Goal: Check status: Check status

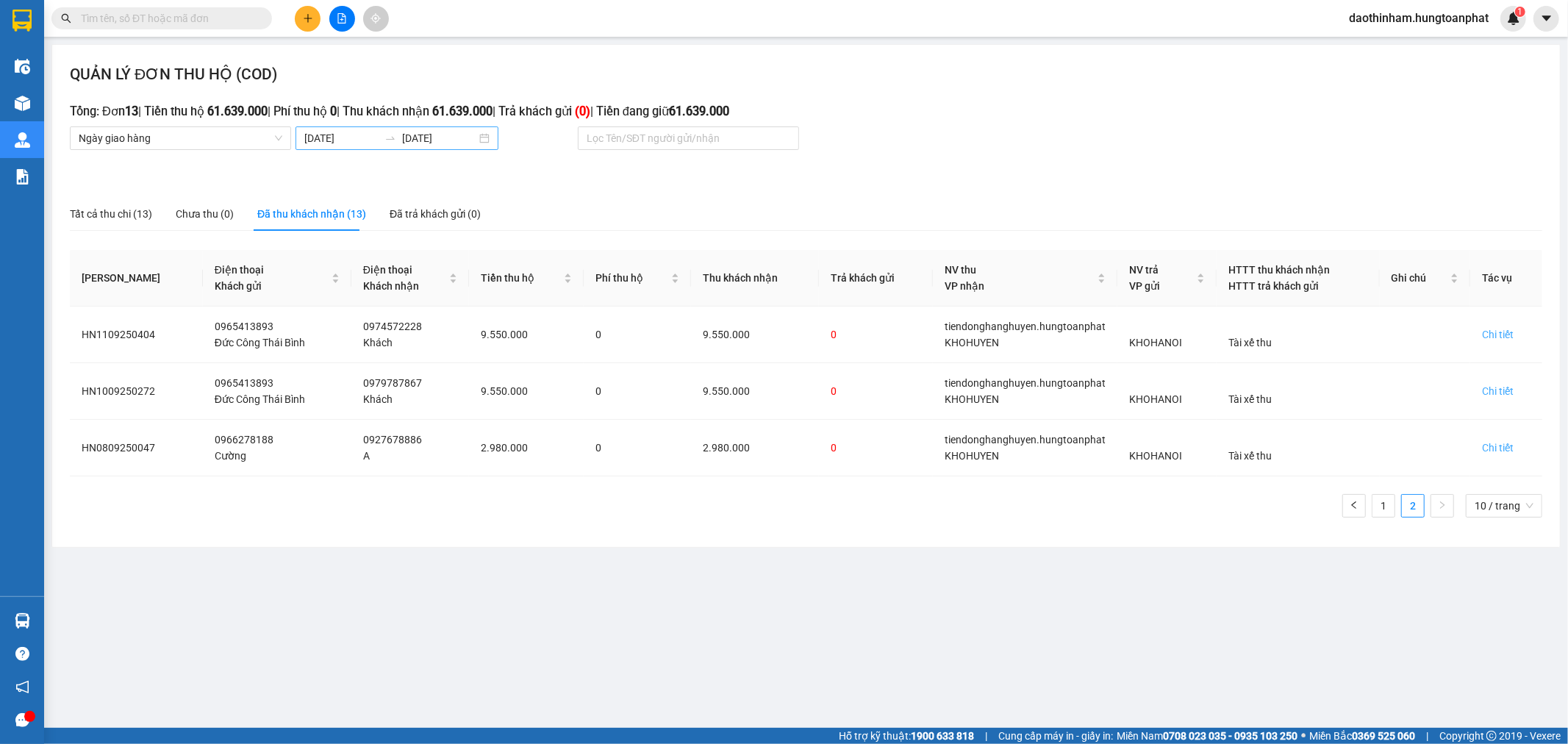
click at [326, 143] on input "[DATE]" at bounding box center [342, 138] width 74 height 16
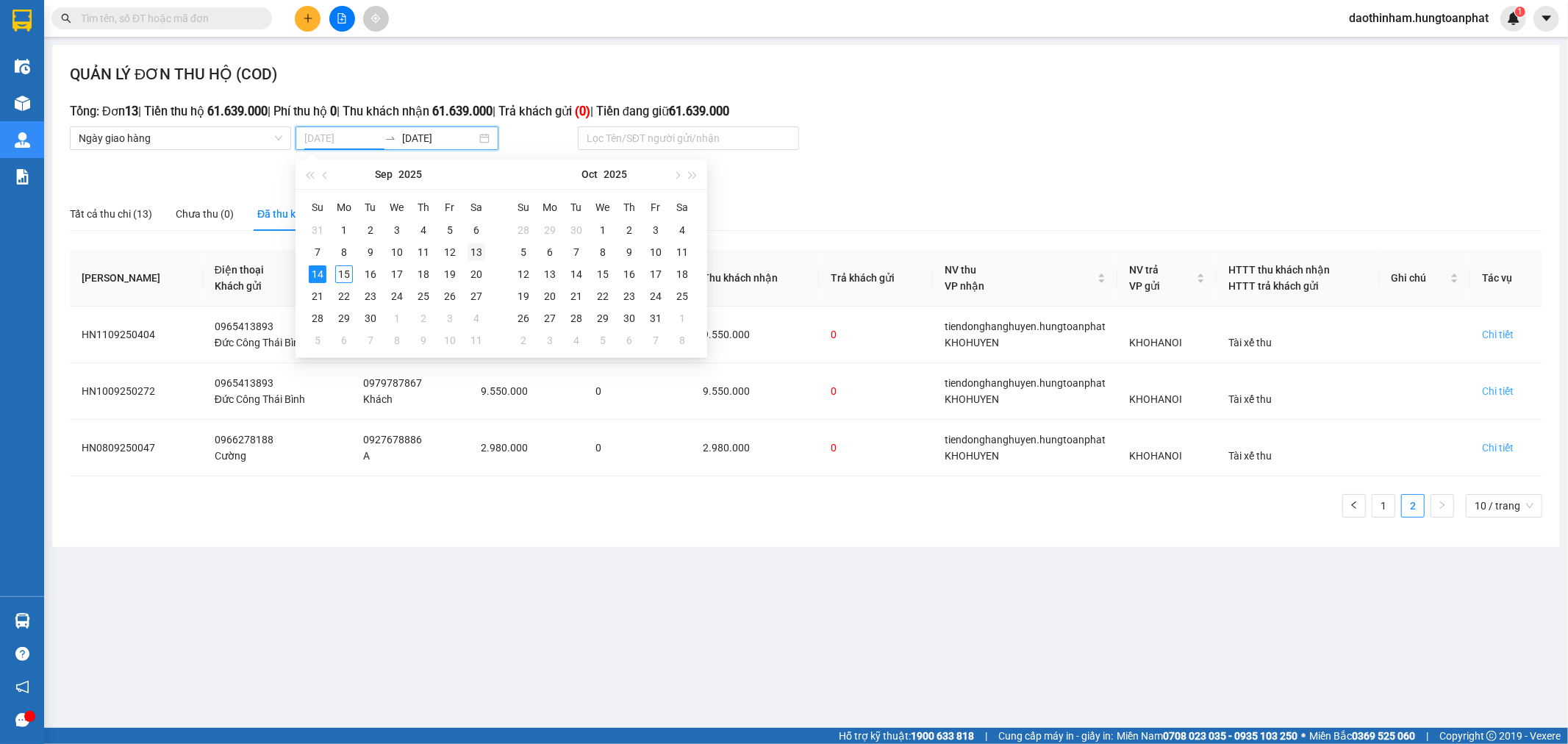
type input "[DATE]"
click at [471, 252] on div "13" at bounding box center [476, 253] width 18 height 18
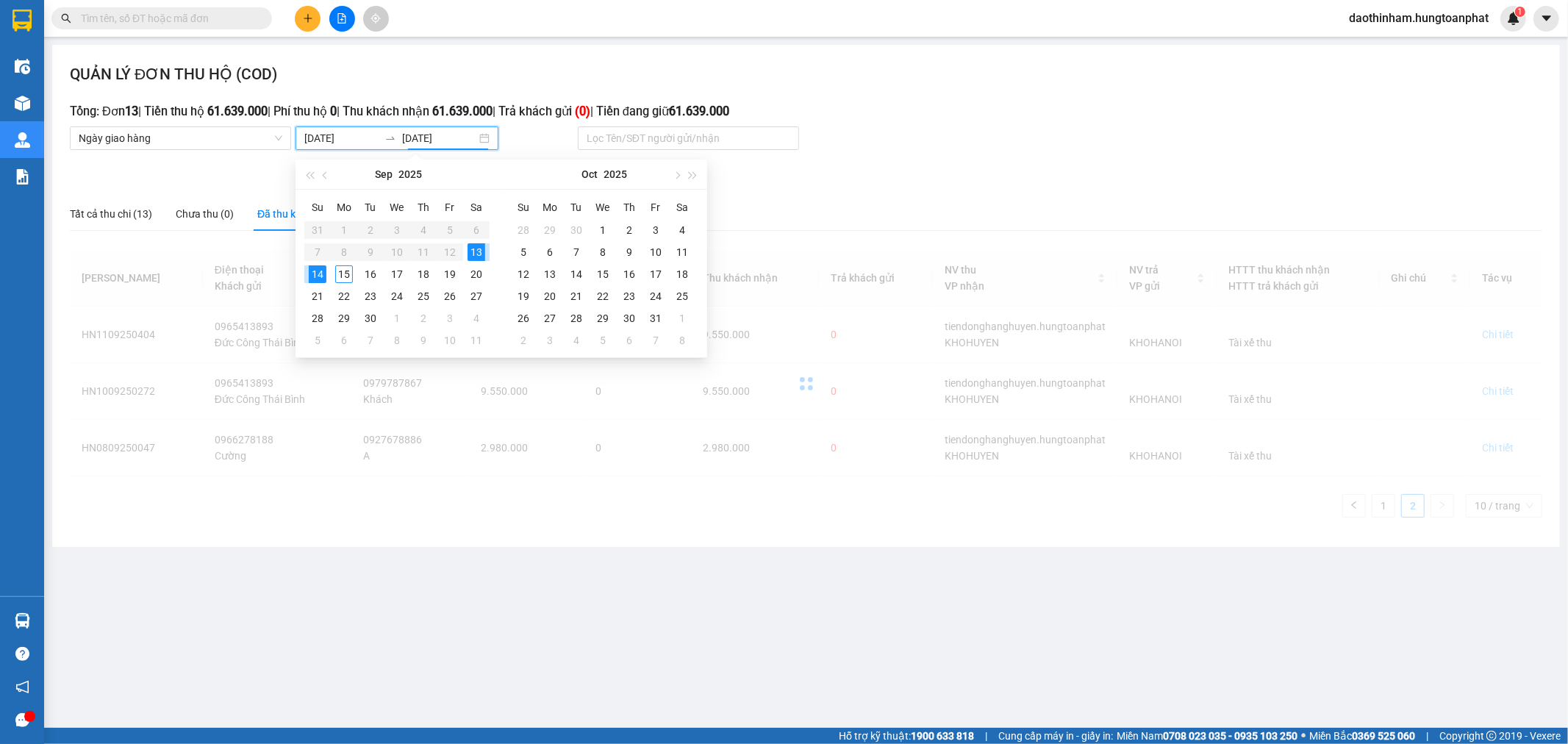
click at [471, 252] on div "13" at bounding box center [476, 253] width 18 height 18
type input "[DATE]"
click at [325, 138] on input "[DATE]" at bounding box center [342, 138] width 74 height 16
click at [474, 256] on div "13" at bounding box center [476, 253] width 18 height 18
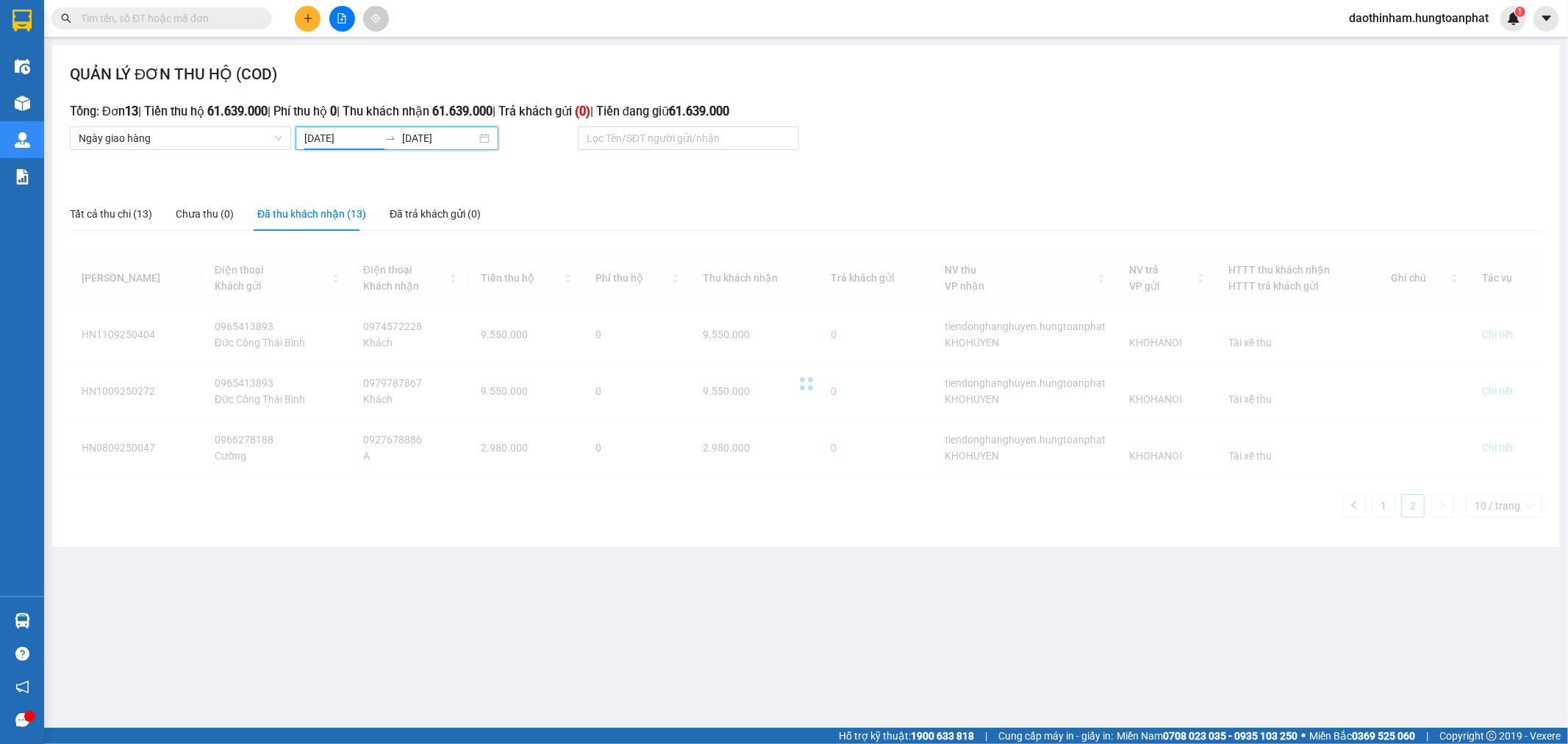
click at [474, 256] on div at bounding box center [806, 383] width 1472 height 268
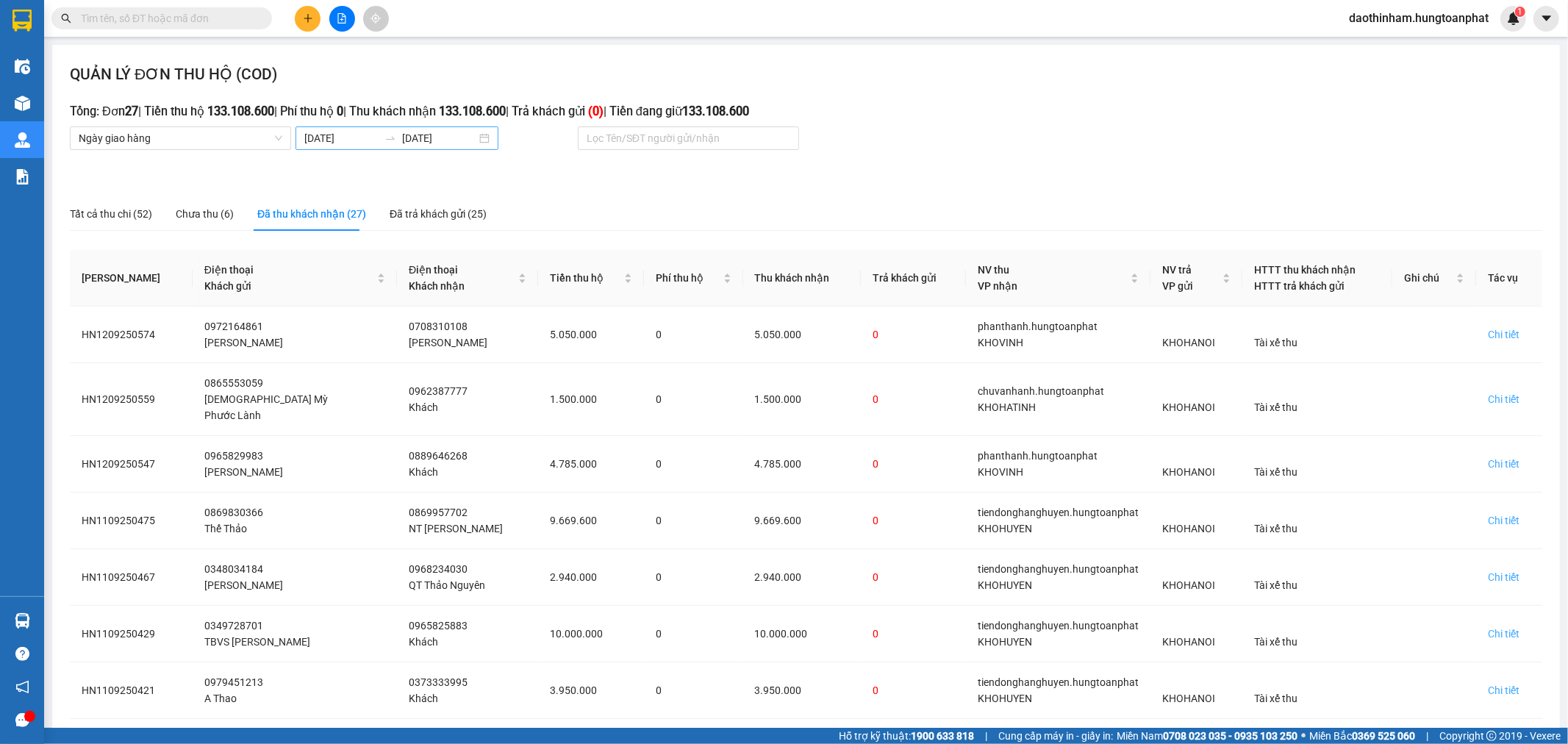
click at [350, 143] on input "[DATE]" at bounding box center [342, 138] width 74 height 16
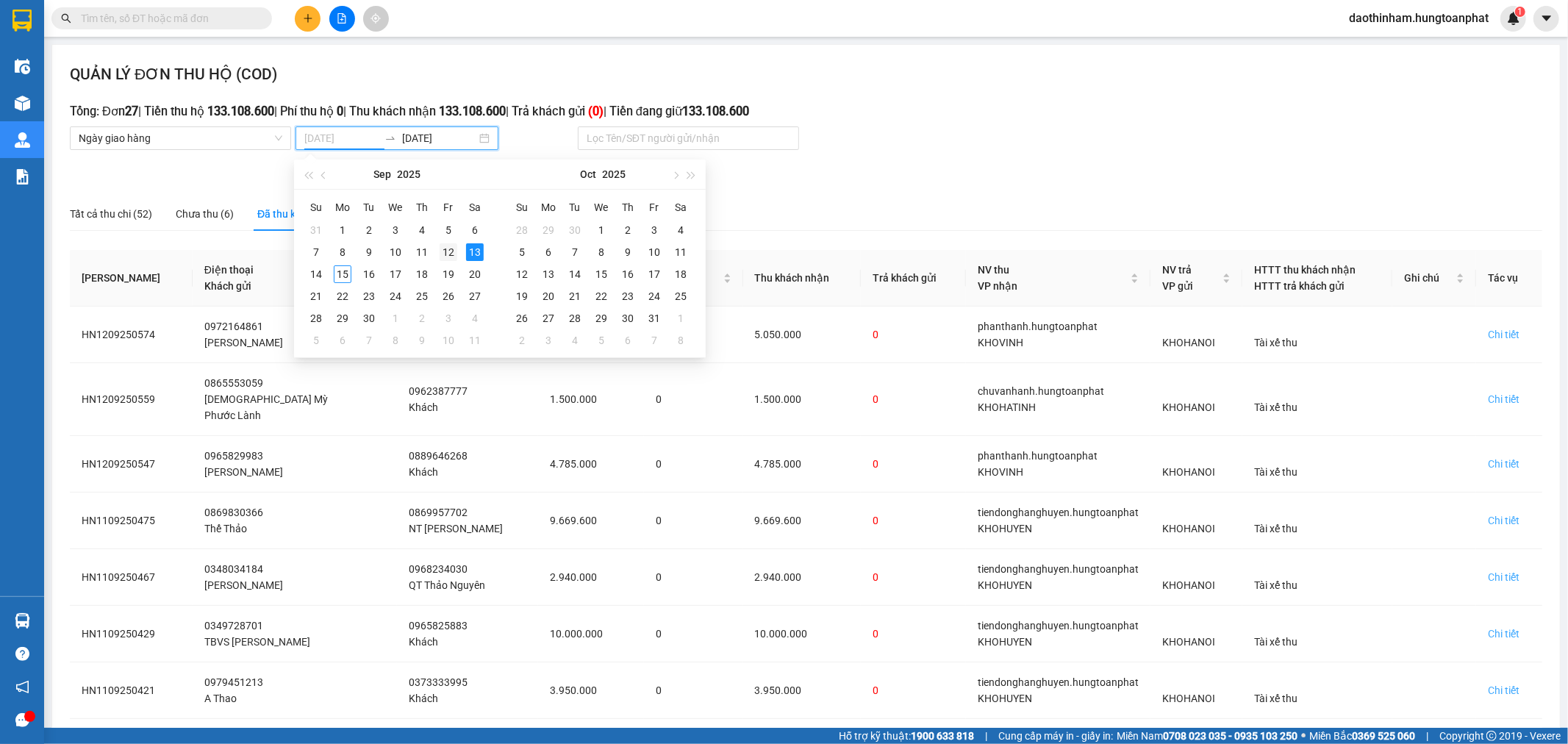
type input "[DATE]"
click at [448, 255] on div "12" at bounding box center [448, 253] width 18 height 18
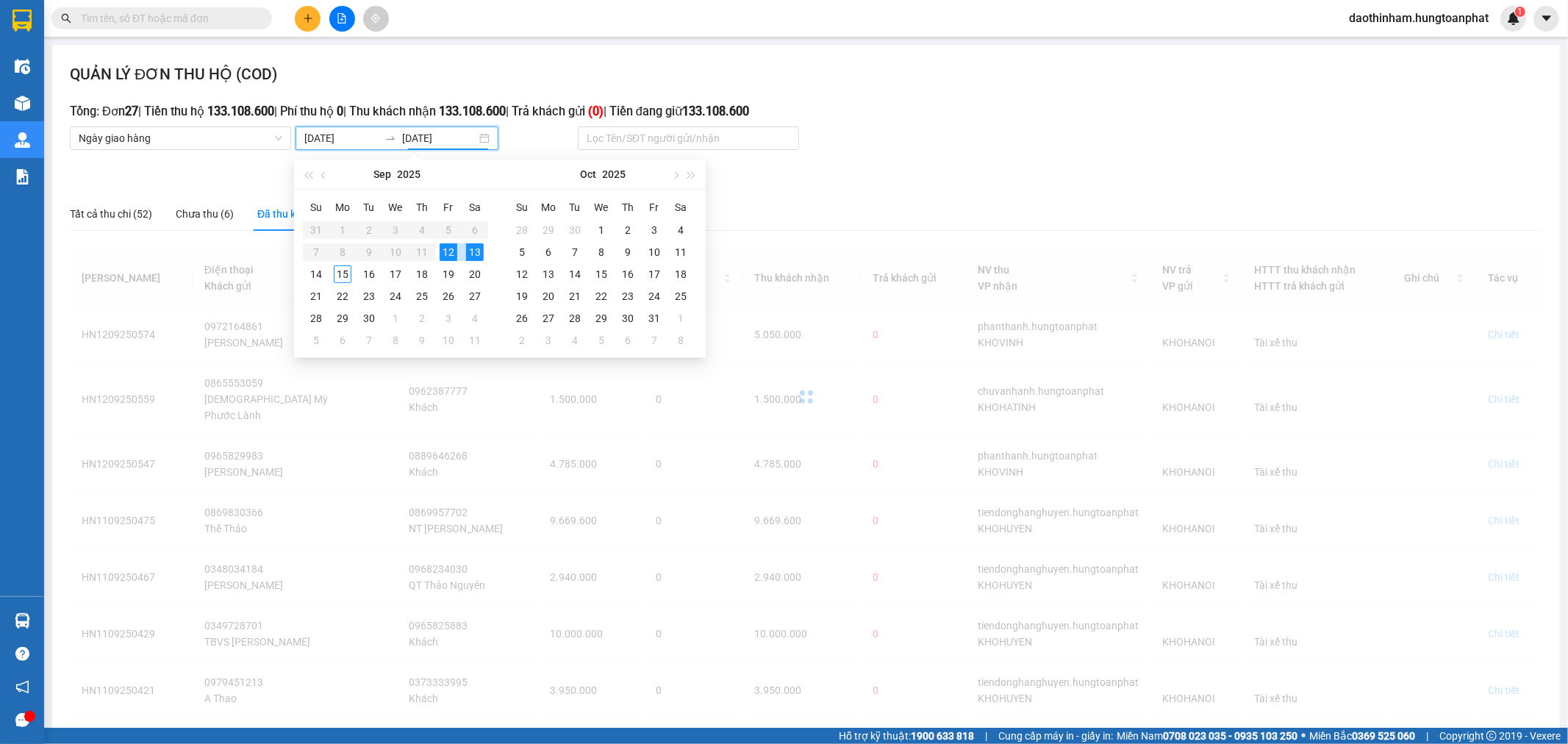
click at [448, 255] on div "12" at bounding box center [448, 253] width 18 height 18
type input "[DATE]"
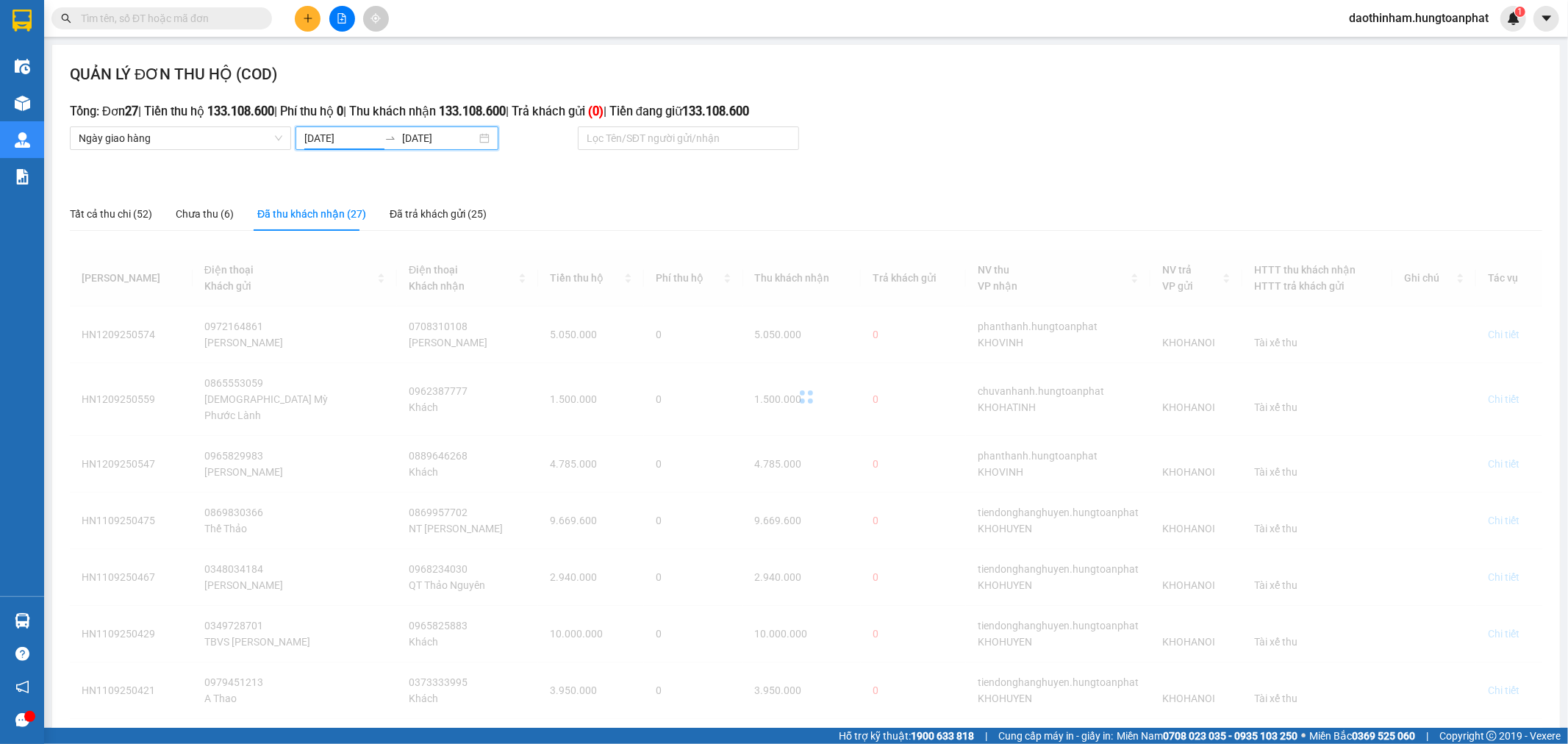
click at [352, 138] on input "[DATE]" at bounding box center [342, 138] width 74 height 16
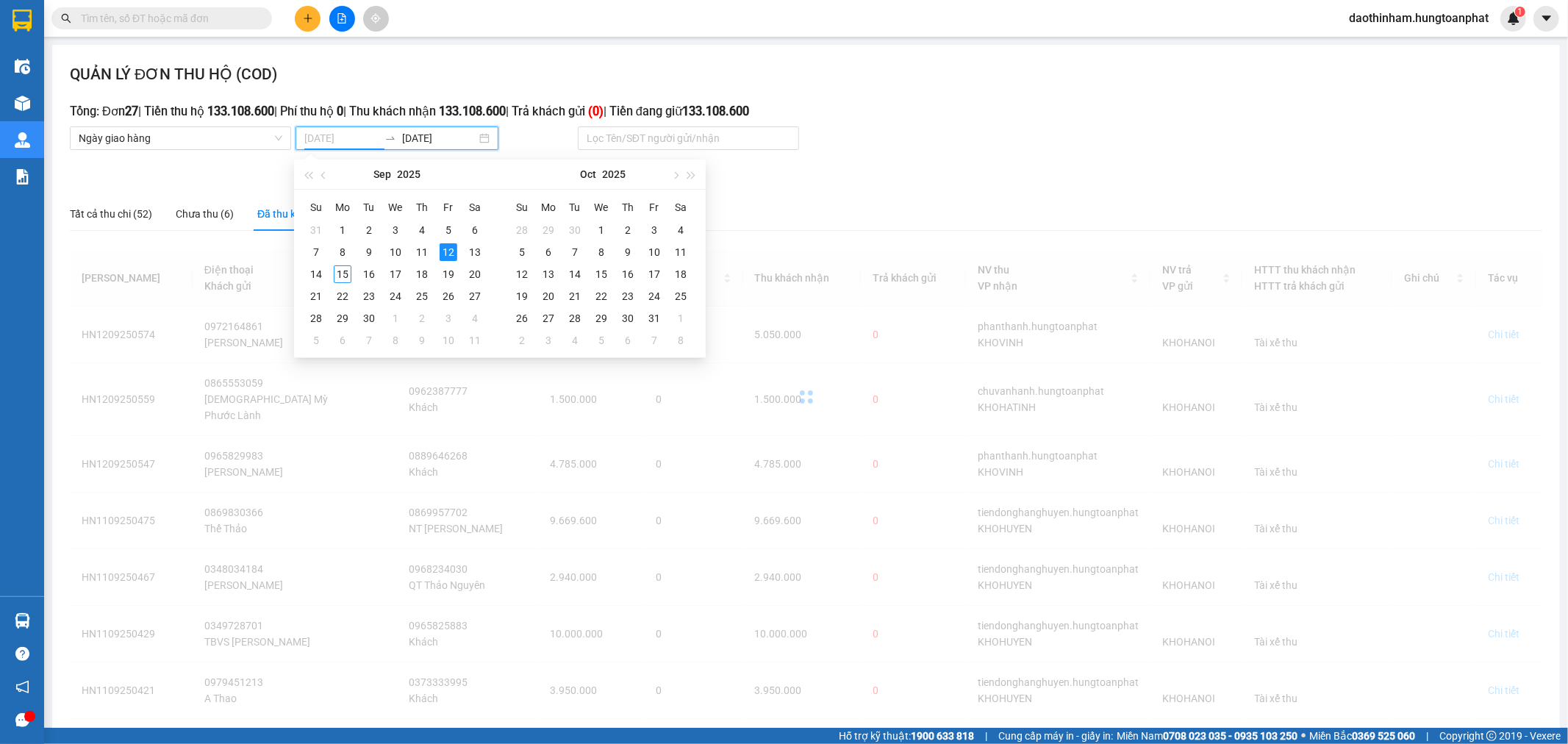
click at [449, 254] on div "12" at bounding box center [448, 253] width 18 height 18
click at [449, 253] on div "12" at bounding box center [448, 253] width 18 height 18
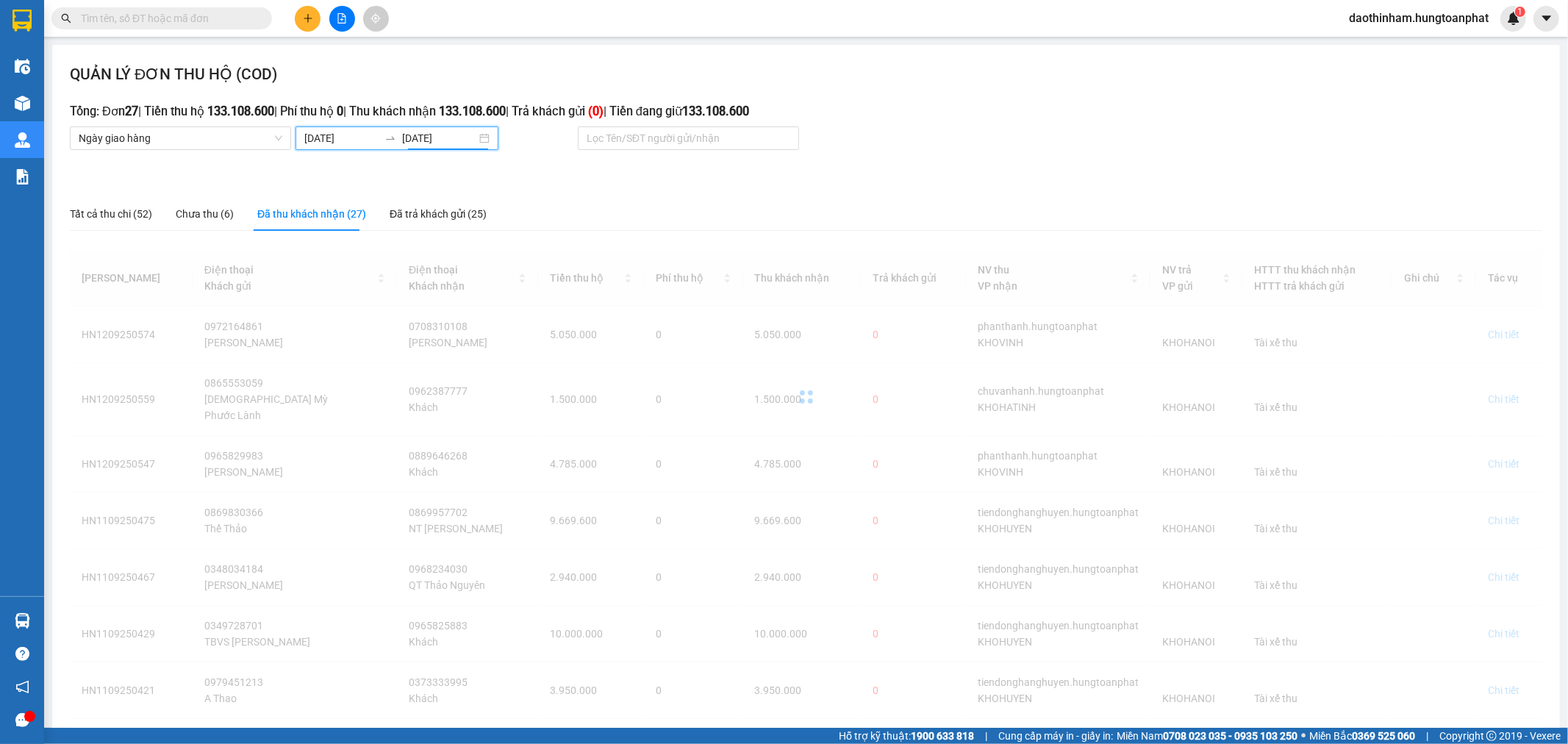
click at [361, 136] on input "[DATE]" at bounding box center [342, 138] width 74 height 16
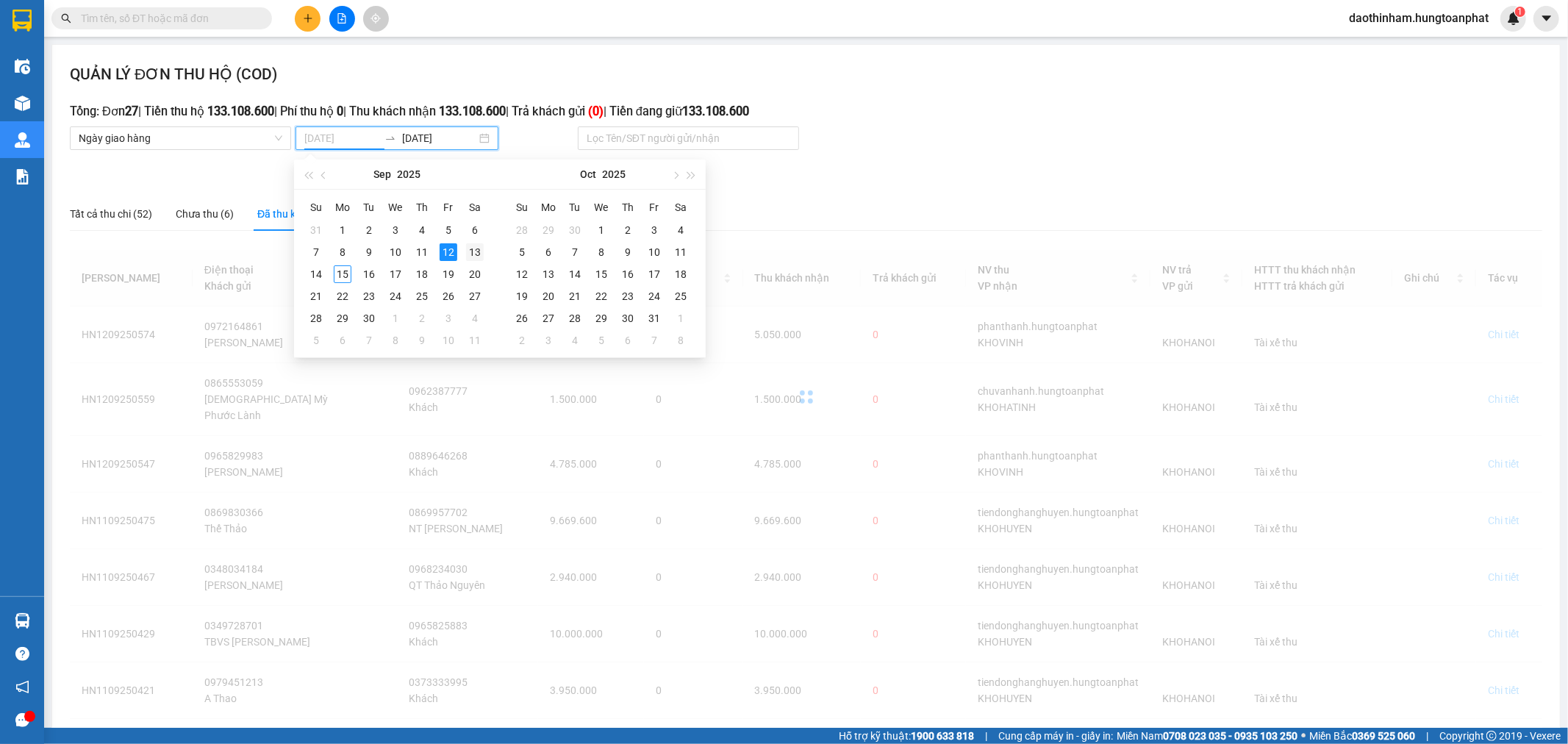
type input "[DATE]"
click at [471, 255] on div "13" at bounding box center [475, 253] width 18 height 18
click at [470, 252] on div "13" at bounding box center [475, 253] width 18 height 18
type input "[DATE]"
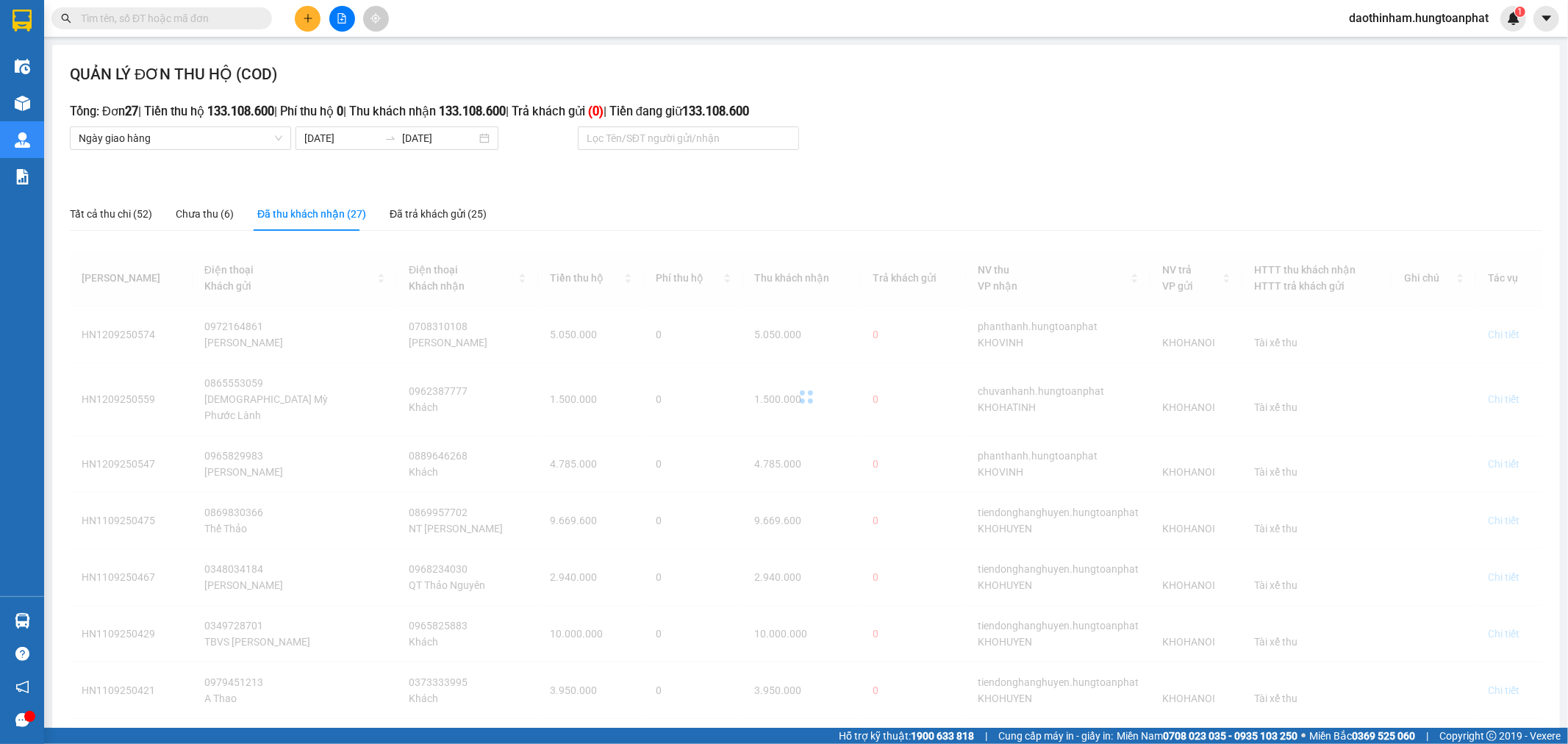
click at [829, 694] on div "Mã ĐH Điện thoại Khách gửi Điện thoại Khách nhận Tiền thu hộ Phí thu hộ Thu khá…" at bounding box center [806, 589] width 1472 height 680
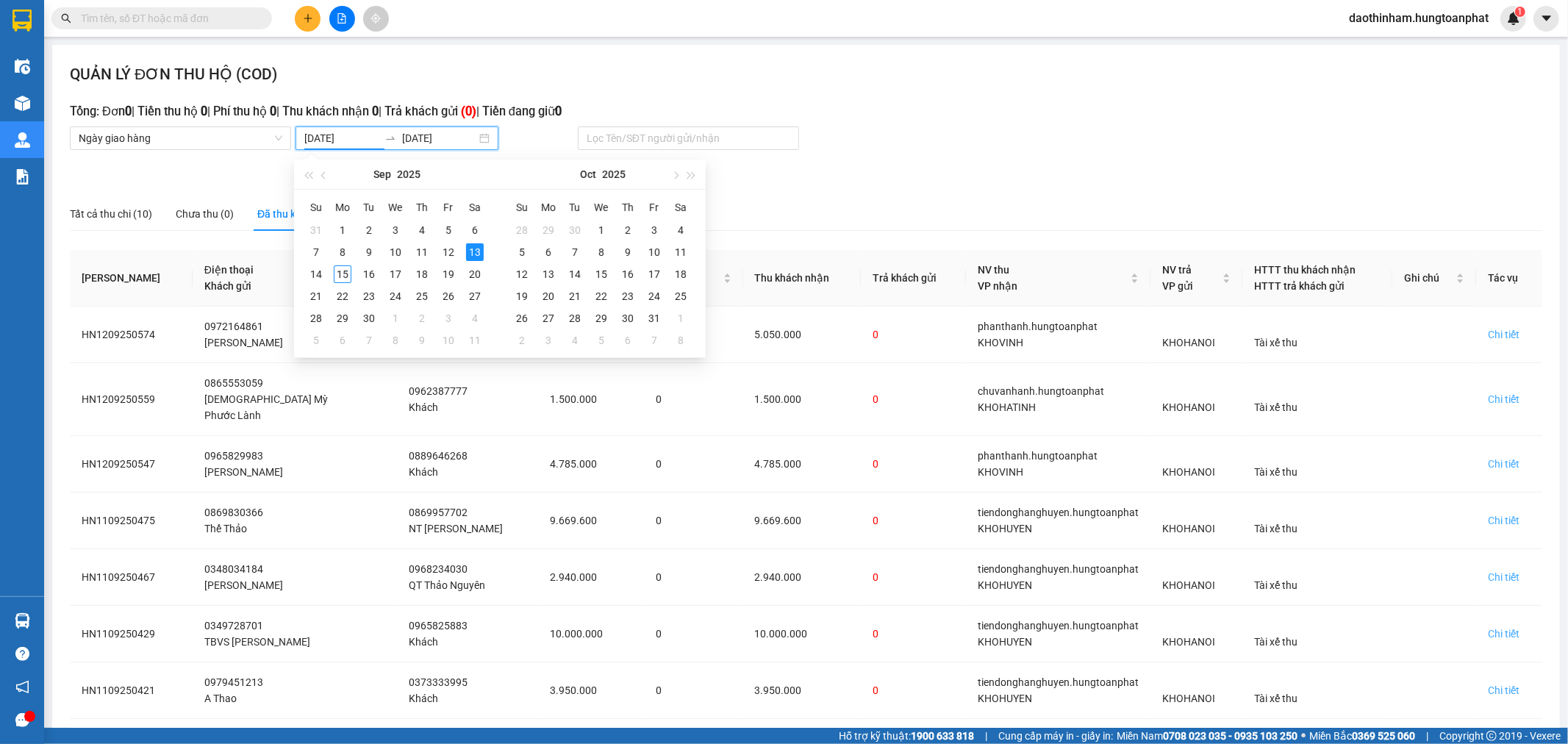
click at [356, 138] on input "[DATE]" at bounding box center [342, 138] width 74 height 16
click at [476, 251] on div "13" at bounding box center [475, 253] width 18 height 18
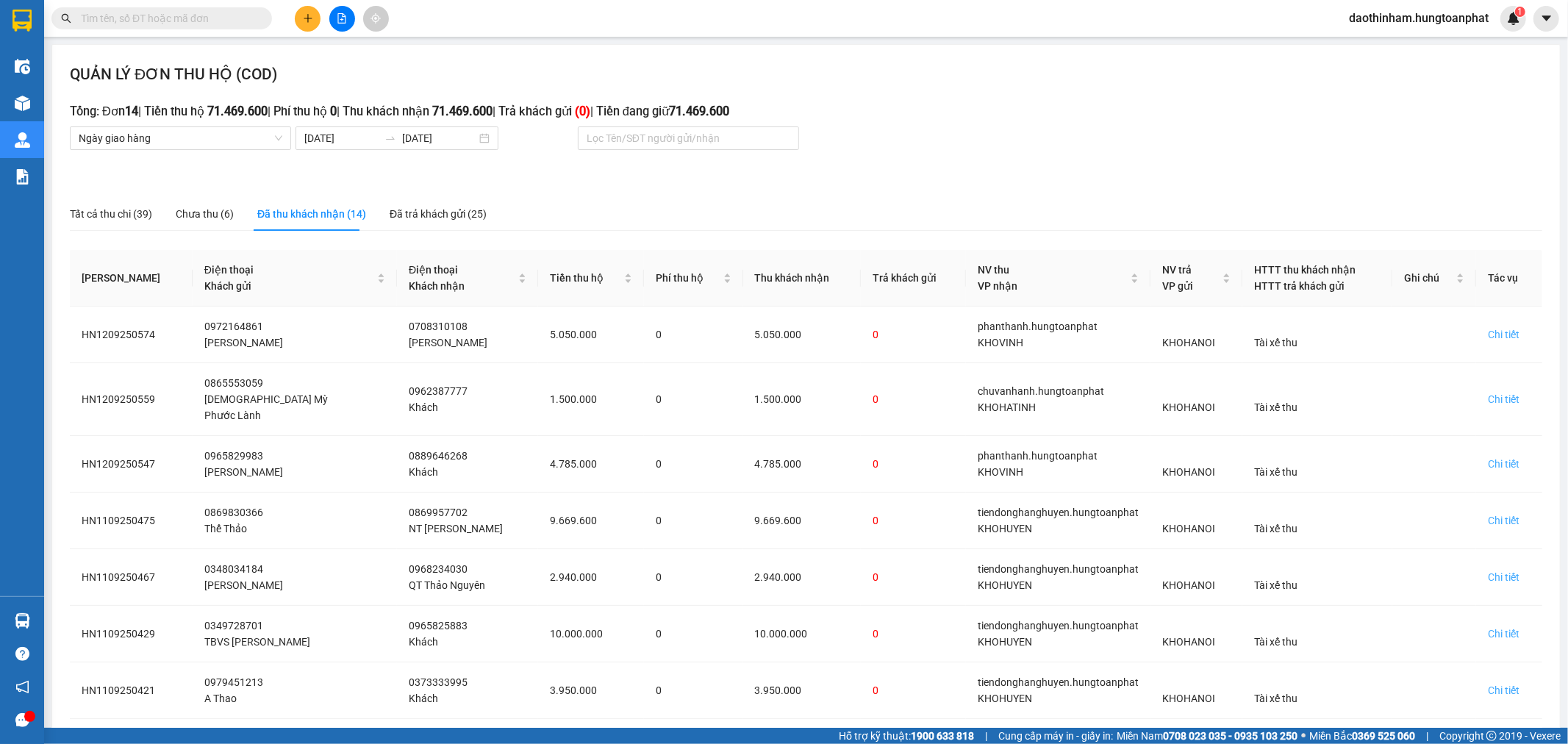
drag, startPoint x: 935, startPoint y: 138, endPoint x: 913, endPoint y: 174, distance: 42.2
click at [934, 138] on div "Ngày giao hàng [DATE] [DATE] Lọc Tên/SĐT người gửi/nhận" at bounding box center [745, 139] width 1354 height 24
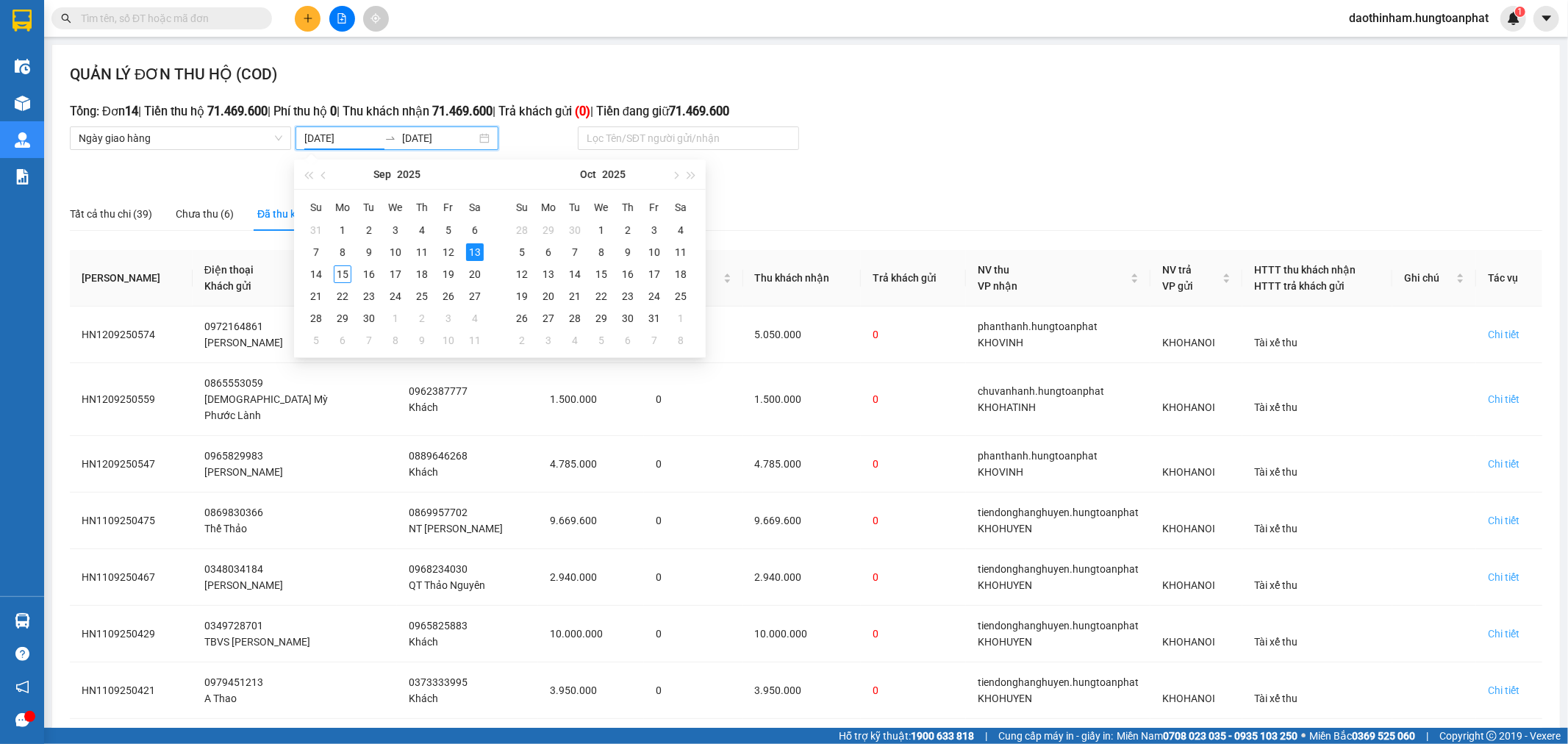
click at [358, 141] on input "[DATE]" at bounding box center [342, 138] width 74 height 16
type input "[DATE]"
click at [314, 277] on div "14" at bounding box center [317, 275] width 18 height 18
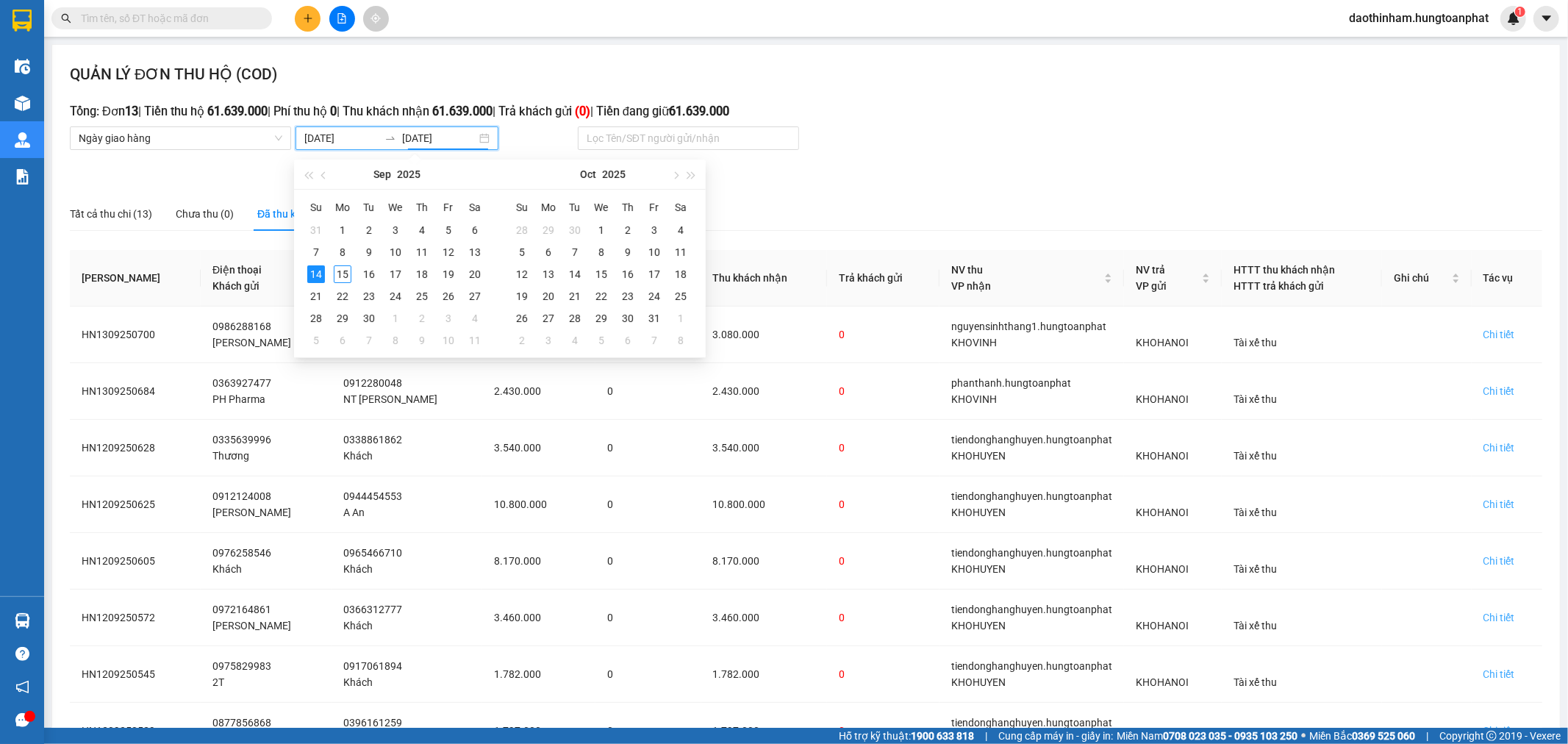
type input "[DATE]"
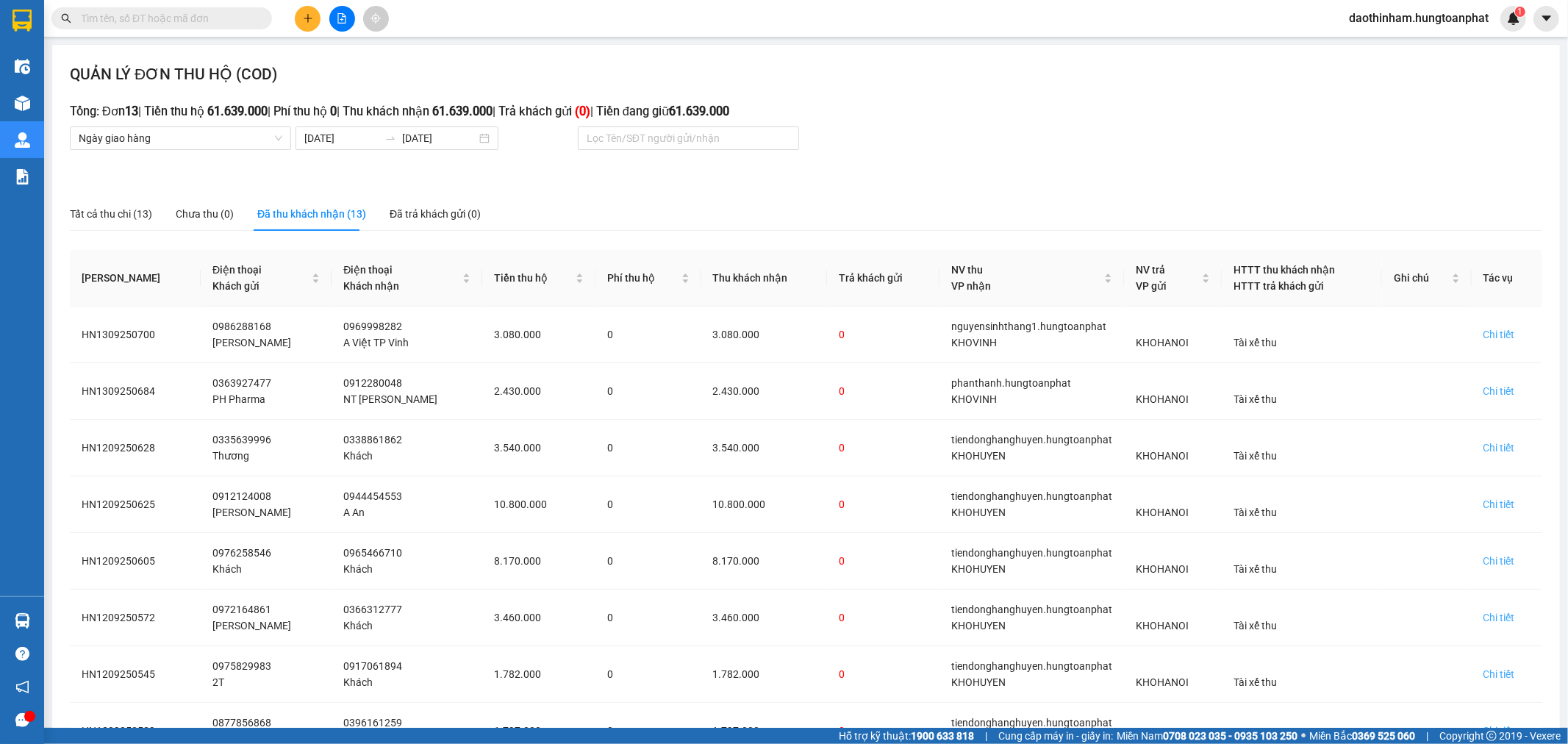
click at [976, 212] on div "Tất cả thu chi (13) Chưa thu (0) Đã thu khách nhận (13) Đã trả khách gửi (0)" at bounding box center [806, 214] width 1472 height 34
click at [332, 141] on input "[DATE]" at bounding box center [342, 138] width 74 height 16
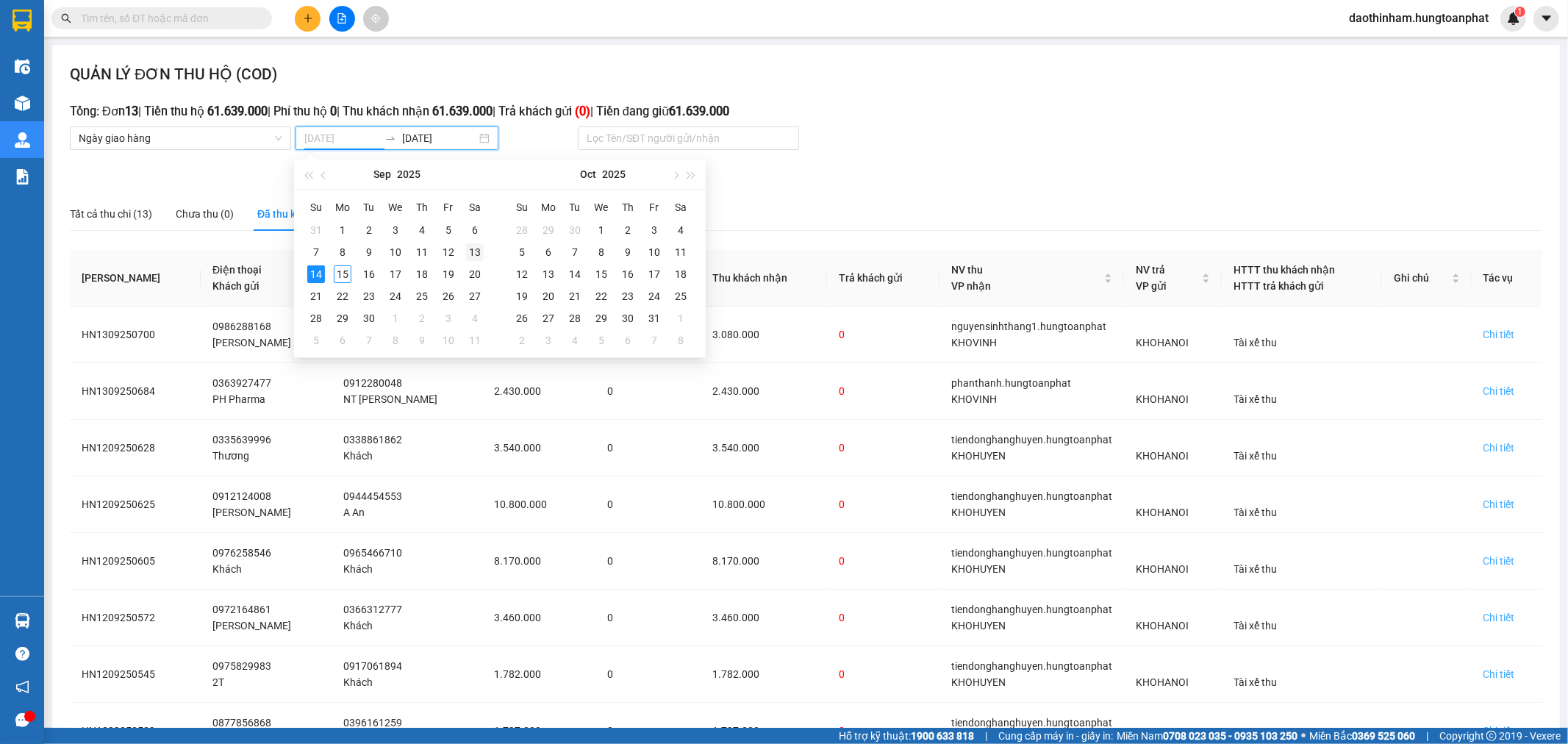
type input "[DATE]"
click at [480, 251] on div "13" at bounding box center [475, 253] width 18 height 18
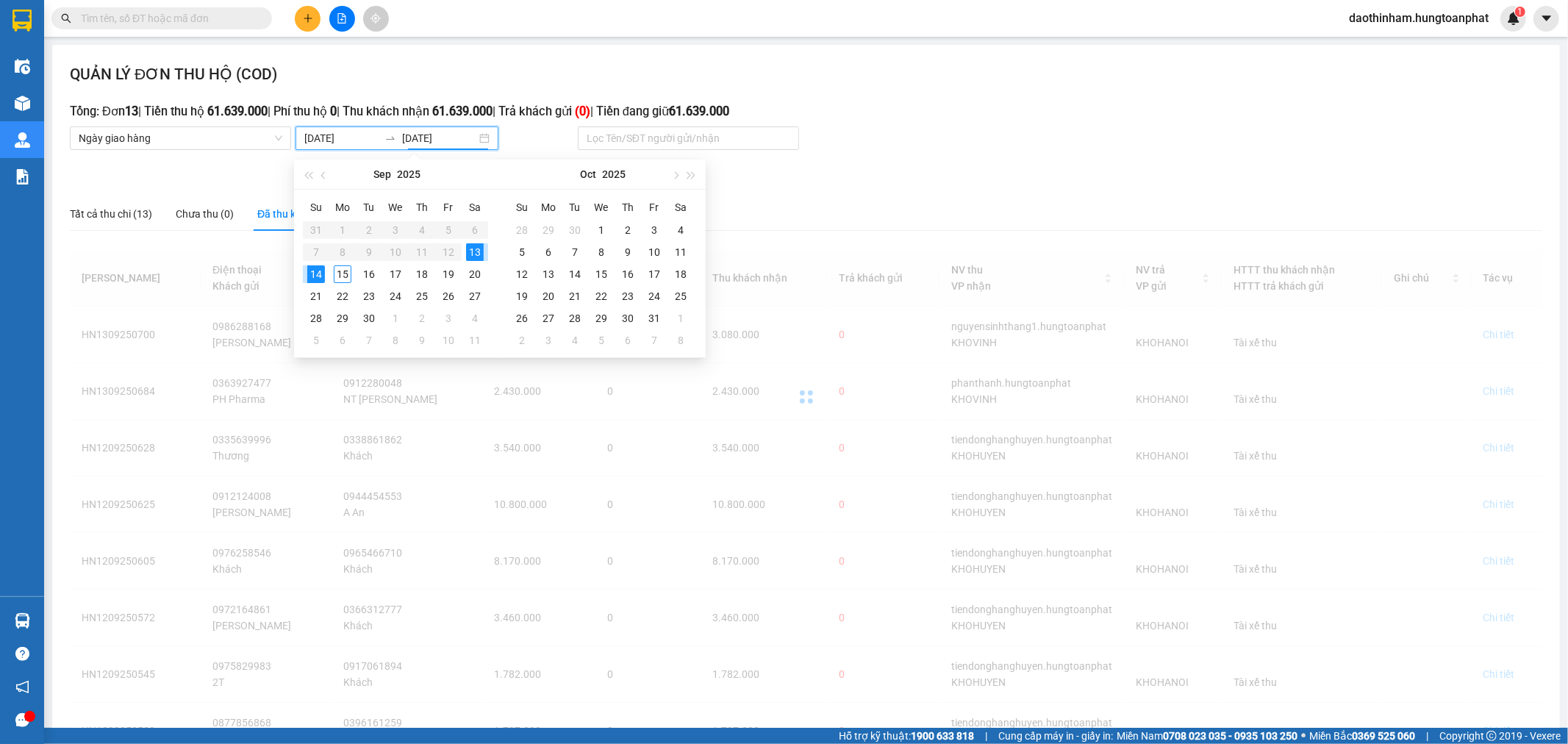
click at [480, 251] on div "13" at bounding box center [475, 253] width 18 height 18
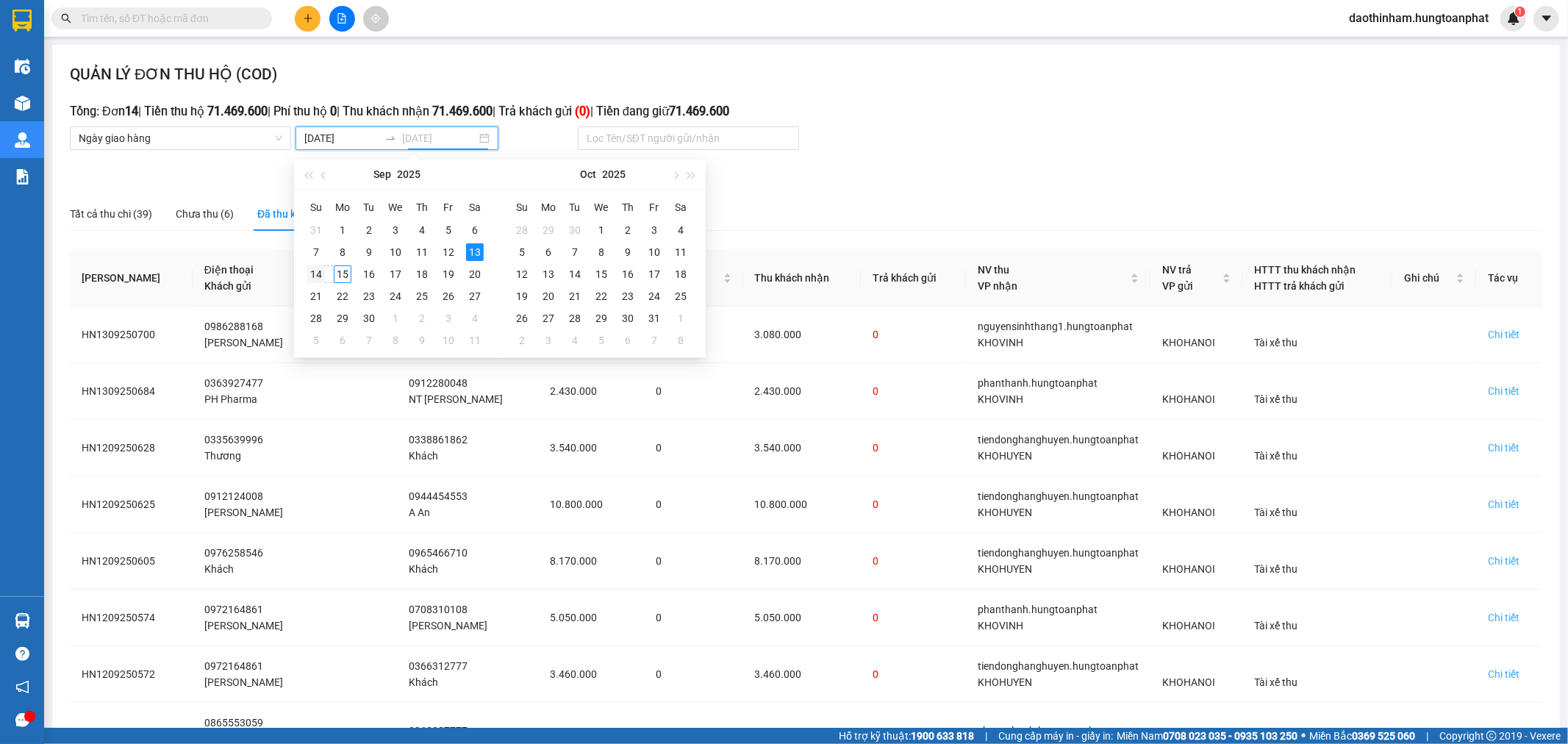
type input "[DATE]"
click at [322, 275] on div "14" at bounding box center [317, 275] width 18 height 18
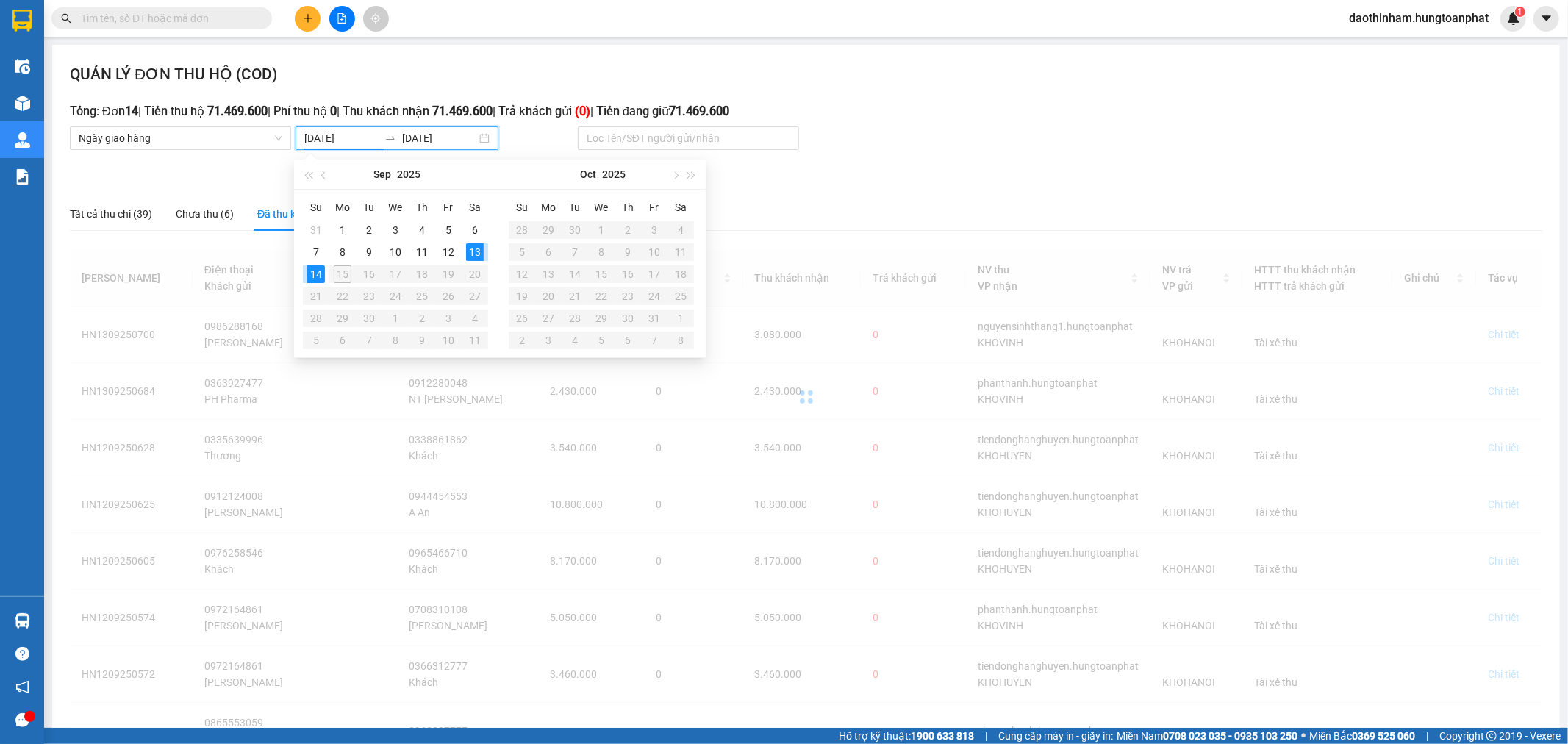
click at [322, 275] on div "14" at bounding box center [317, 275] width 18 height 18
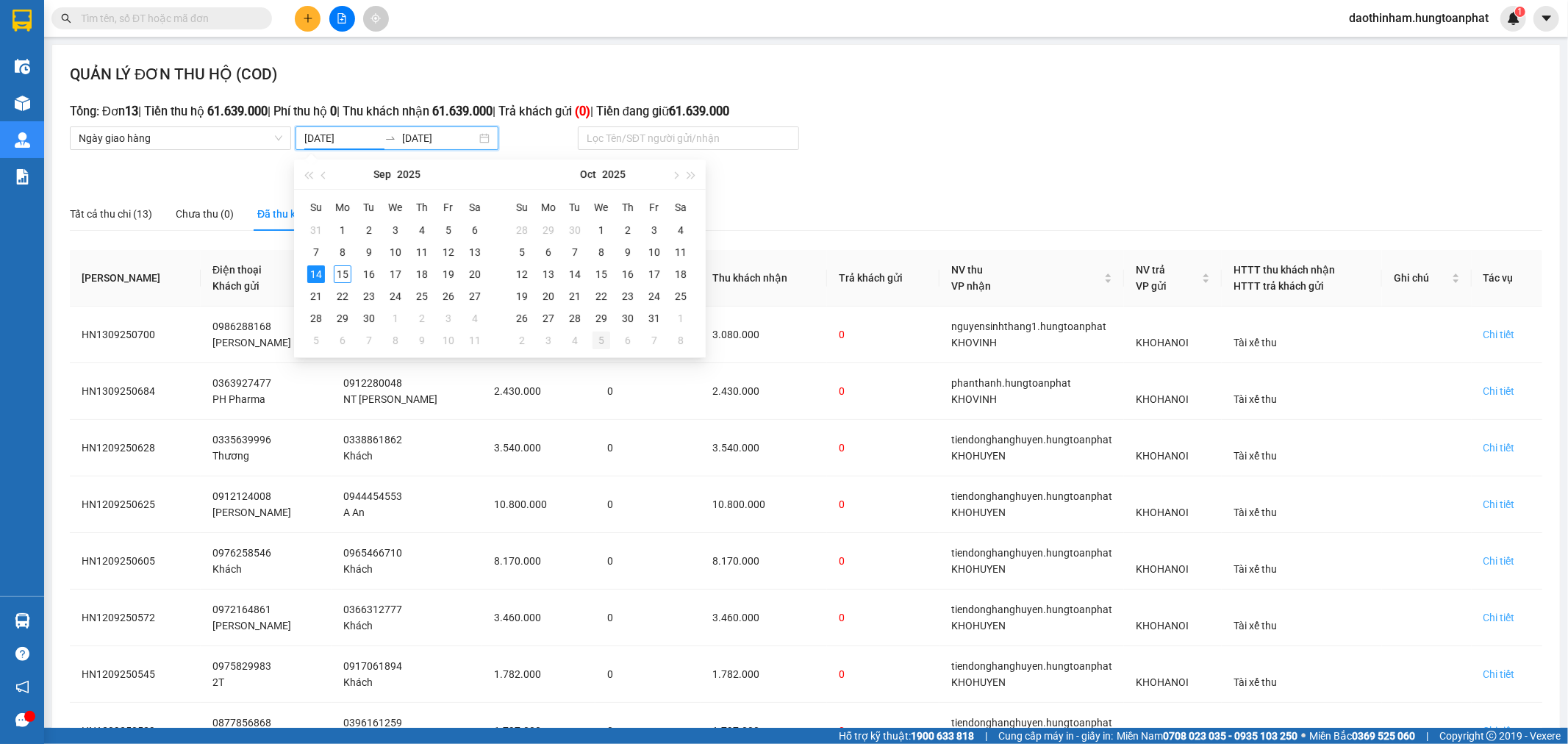
type input "[DATE]"
